Goal: Task Accomplishment & Management: Complete application form

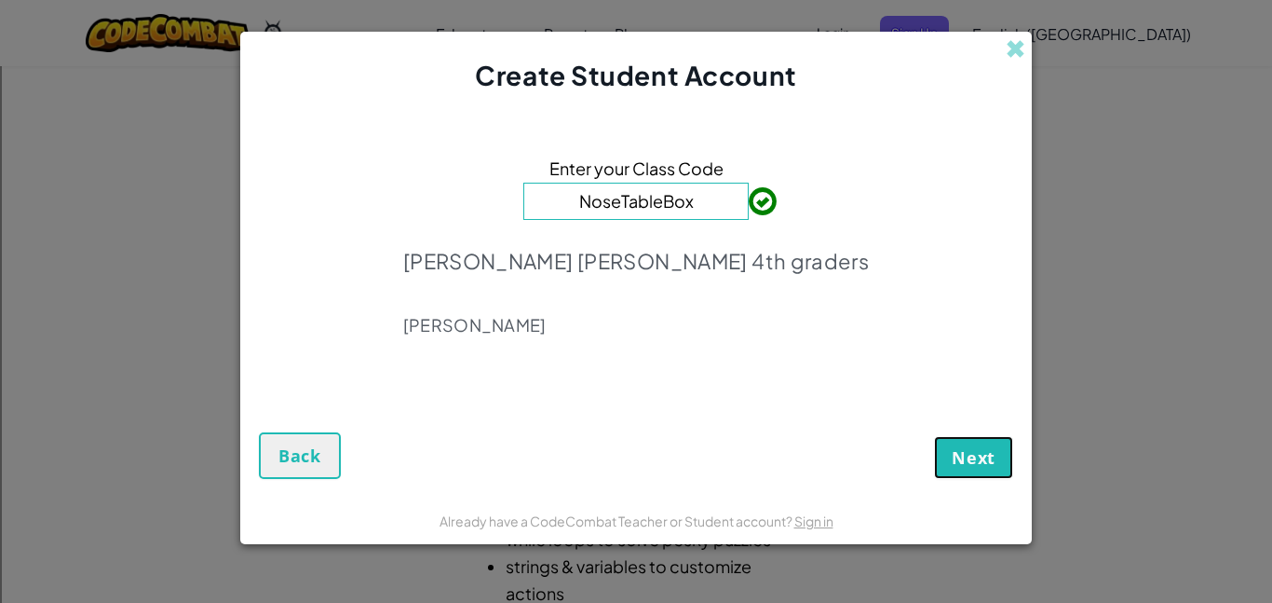
click at [948, 460] on button "Next" at bounding box center [973, 457] width 79 height 43
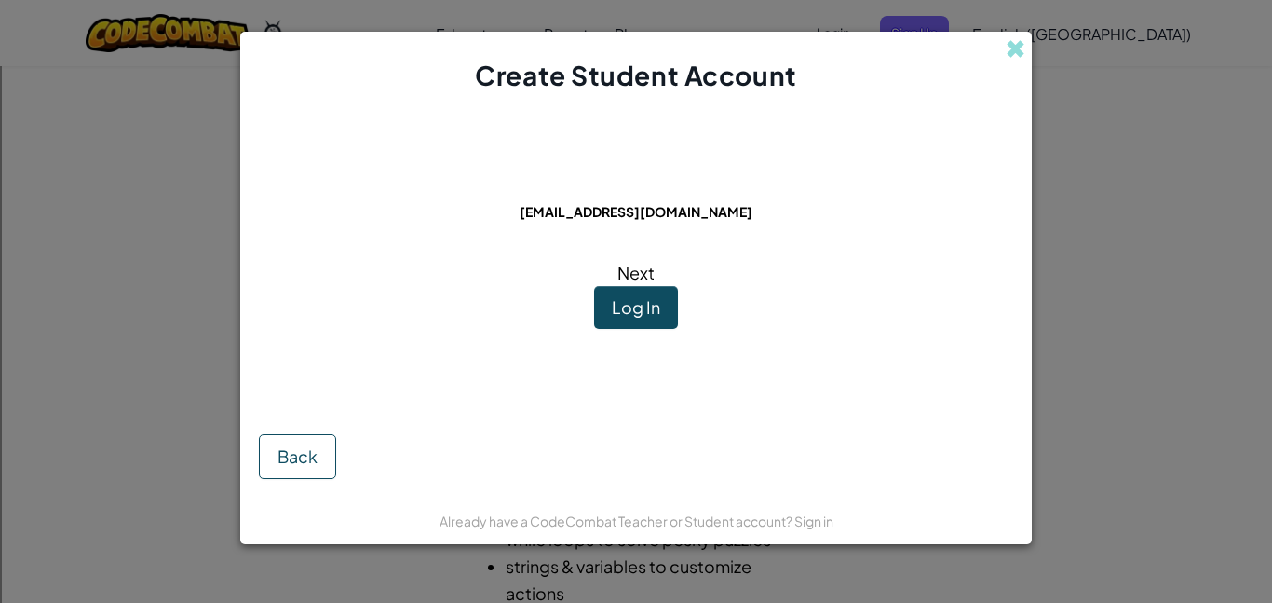
click at [555, 333] on div "This email is already in use: [EMAIL_ADDRESS][DOMAIN_NAME] Next Log In" at bounding box center [637, 252] width 264 height 278
click at [657, 316] on span "Log In" at bounding box center [636, 306] width 48 height 21
